Goal: Transaction & Acquisition: Subscribe to service/newsletter

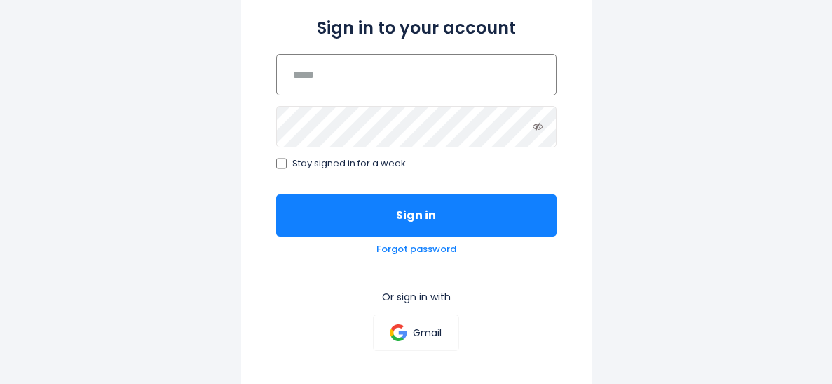
click at [388, 93] on input "email" at bounding box center [416, 74] width 280 height 41
type input "**********"
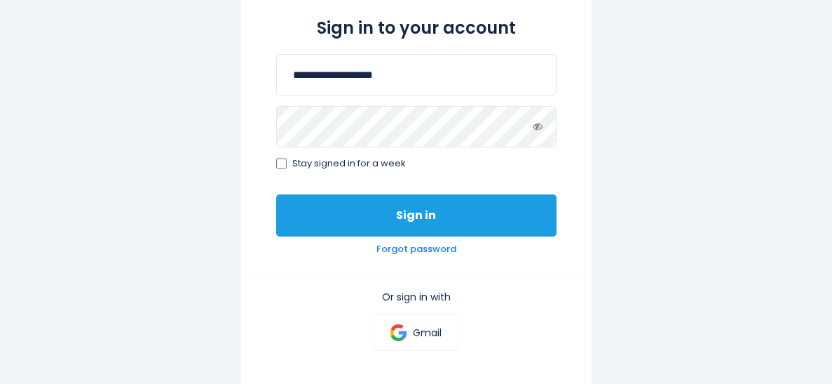
click at [416, 233] on button "Sign in" at bounding box center [416, 215] width 280 height 42
click at [424, 221] on button "Sign in" at bounding box center [416, 215] width 280 height 42
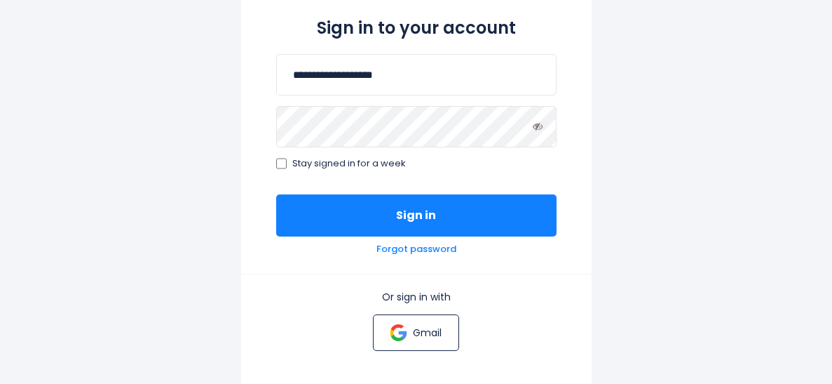
click at [425, 327] on p "Gmail" at bounding box center [427, 332] width 29 height 13
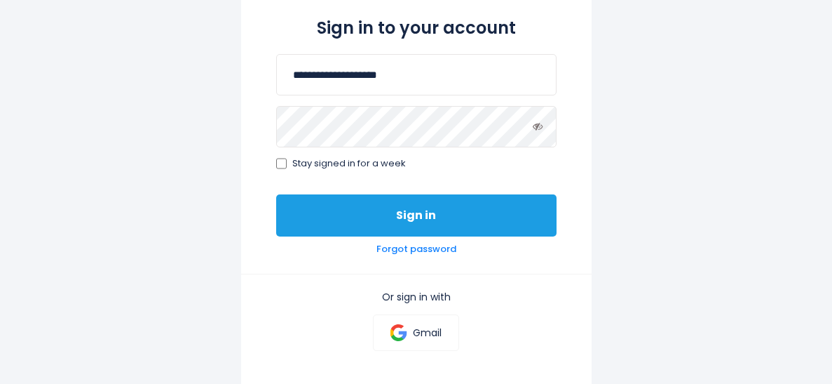
click at [500, 212] on button "Sign in" at bounding box center [416, 215] width 280 height 42
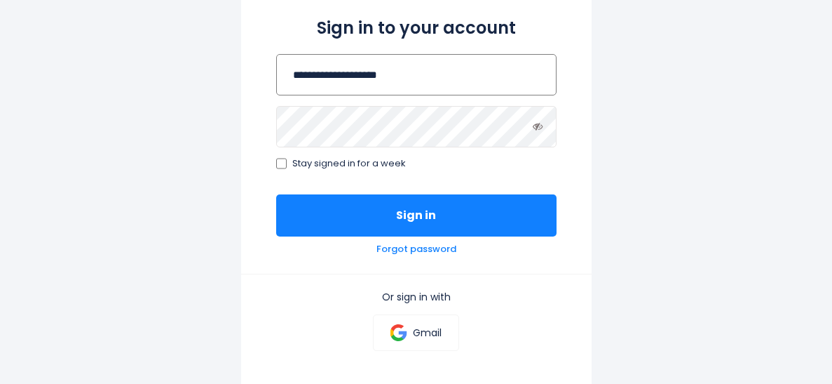
click at [330, 72] on input "**********" at bounding box center [416, 74] width 280 height 41
click at [276, 194] on button "Sign in" at bounding box center [416, 215] width 280 height 42
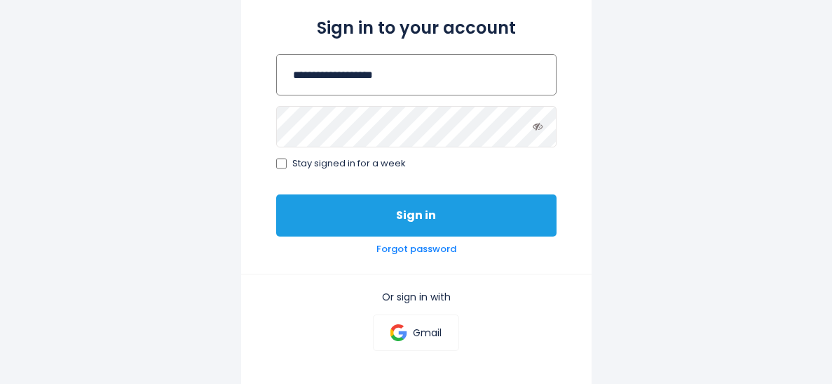
type input "**********"
click at [398, 197] on button "Sign in" at bounding box center [416, 215] width 280 height 42
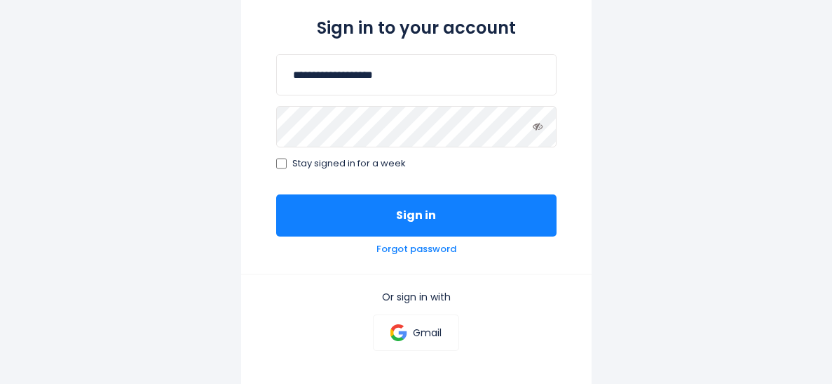
click at [296, 161] on span "Stay signed in for a week" at bounding box center [349, 164] width 114 height 12
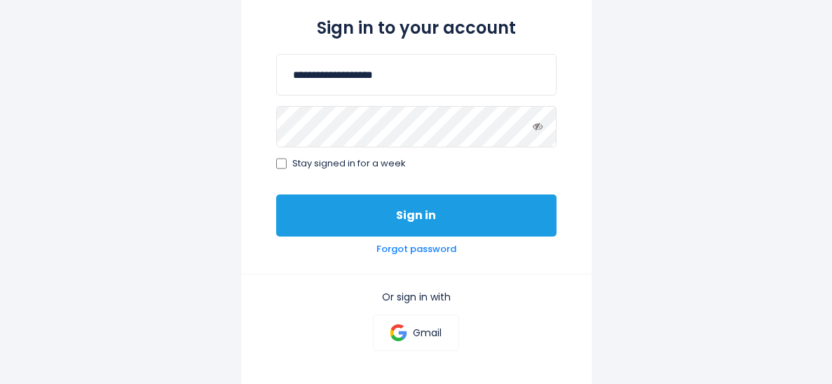
click at [314, 195] on button "Sign in" at bounding box center [416, 215] width 280 height 42
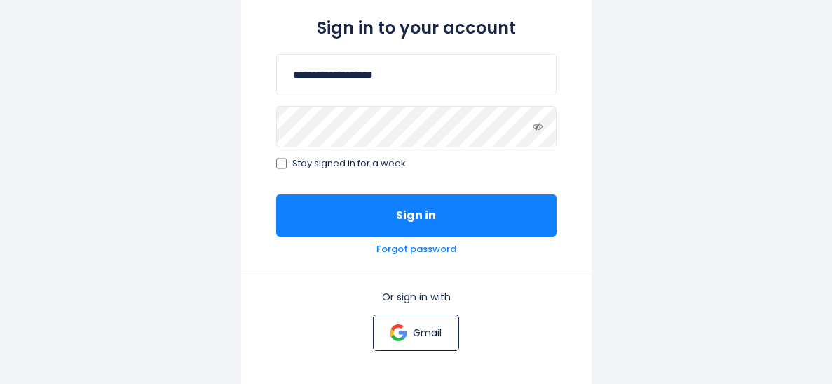
click at [422, 321] on link "Gmail" at bounding box center [416, 332] width 86 height 36
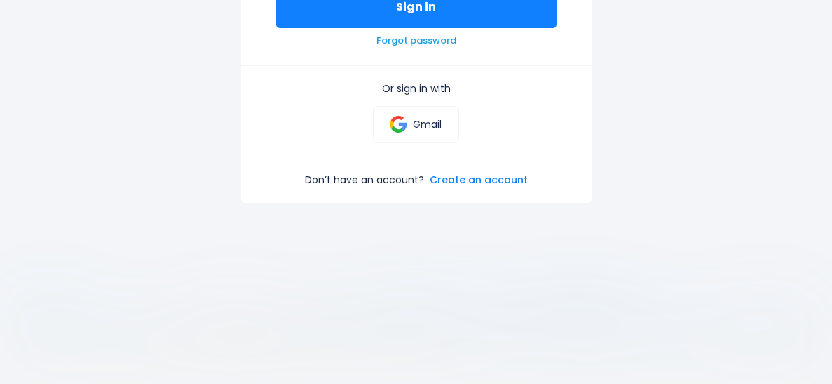
click at [423, 44] on link "Forgot password" at bounding box center [417, 41] width 80 height 12
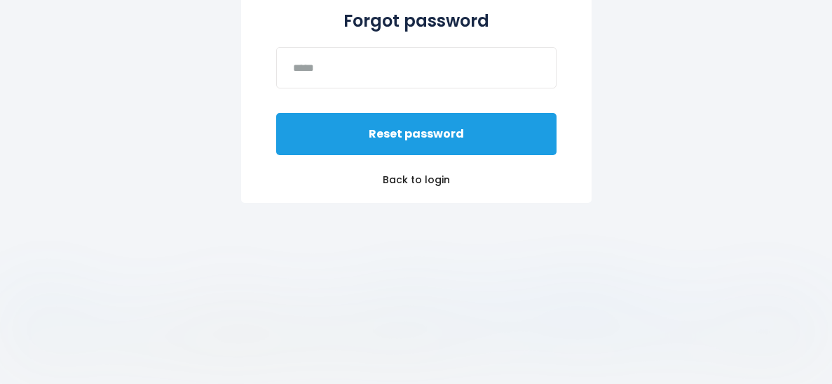
click at [439, 131] on button "Reset password" at bounding box center [416, 134] width 280 height 42
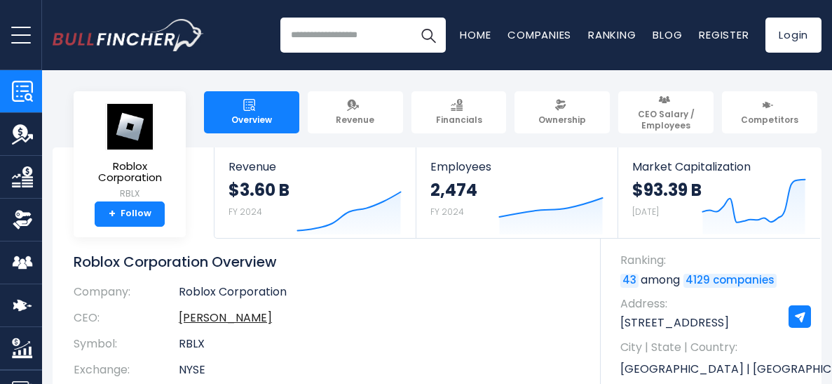
click at [111, 114] on div "Overview Revenue Financials Ownership CEO Salary / Employees" at bounding box center [437, 112] width 769 height 42
click at [133, 157] on link "Roblox Corporation RBLX" at bounding box center [129, 151] width 91 height 99
click at [132, 209] on link "+ Follow" at bounding box center [130, 213] width 70 height 25
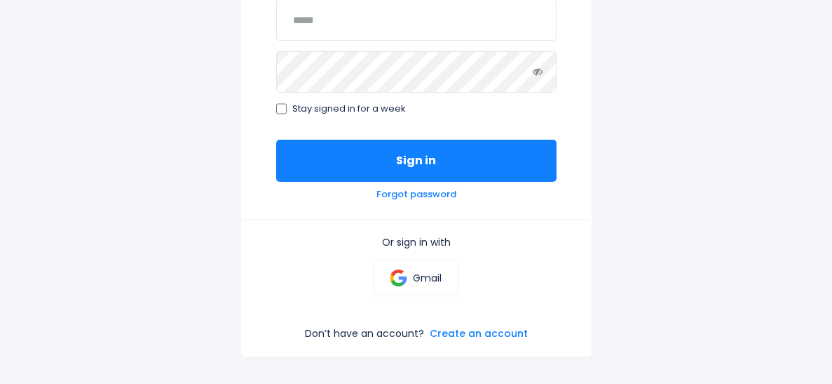
scroll to position [377, 0]
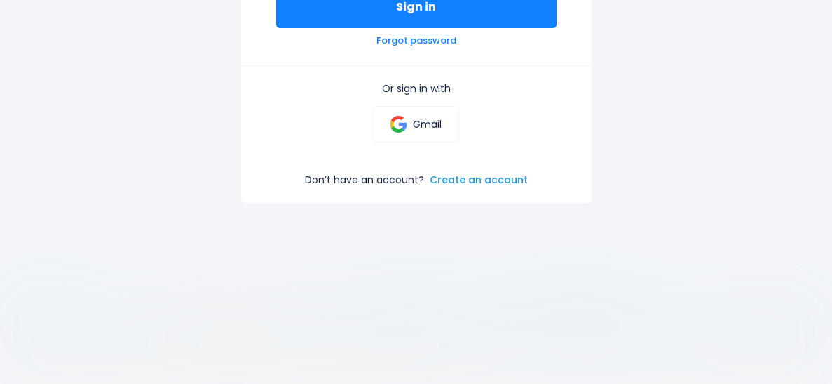
click at [475, 177] on link "Create an account" at bounding box center [479, 179] width 98 height 13
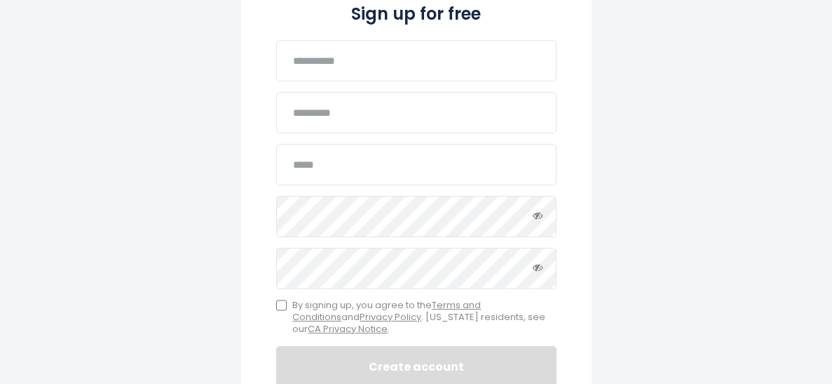
scroll to position [217, 0]
